Goal: Find specific page/section: Find specific page/section

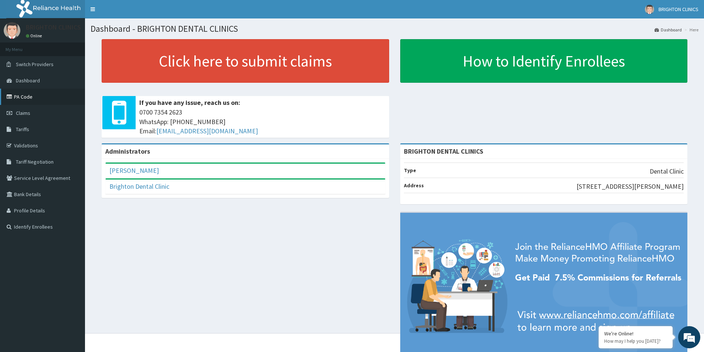
click at [18, 92] on link "PA Code" at bounding box center [42, 97] width 85 height 16
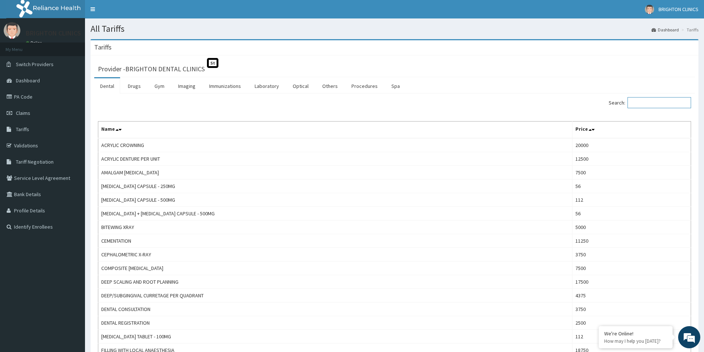
click at [643, 99] on input "Search:" at bounding box center [660, 102] width 64 height 11
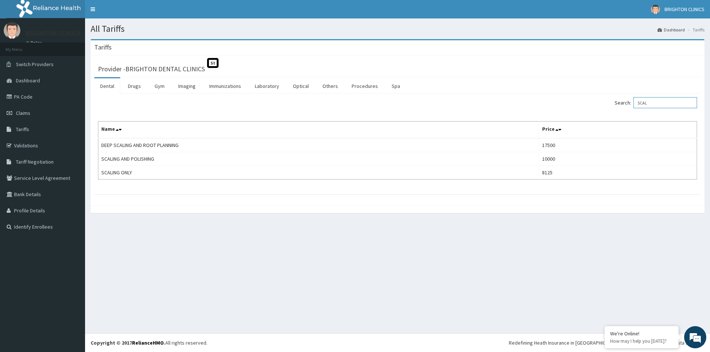
click at [651, 106] on input "SCAL" at bounding box center [665, 102] width 64 height 11
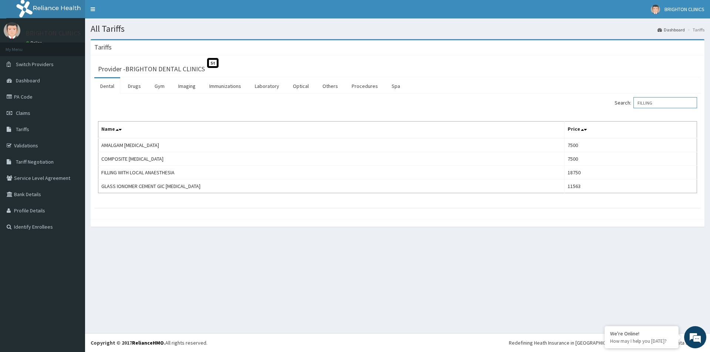
click at [653, 104] on input "FILLING" at bounding box center [665, 102] width 64 height 11
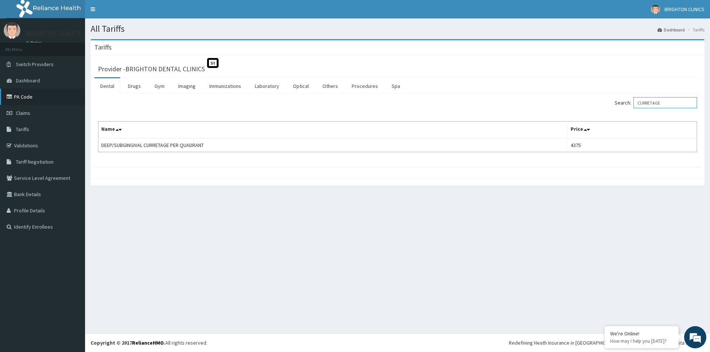
type input "CURRETAGE"
click at [27, 97] on link "PA Code" at bounding box center [42, 97] width 85 height 16
